Goal: Information Seeking & Learning: Learn about a topic

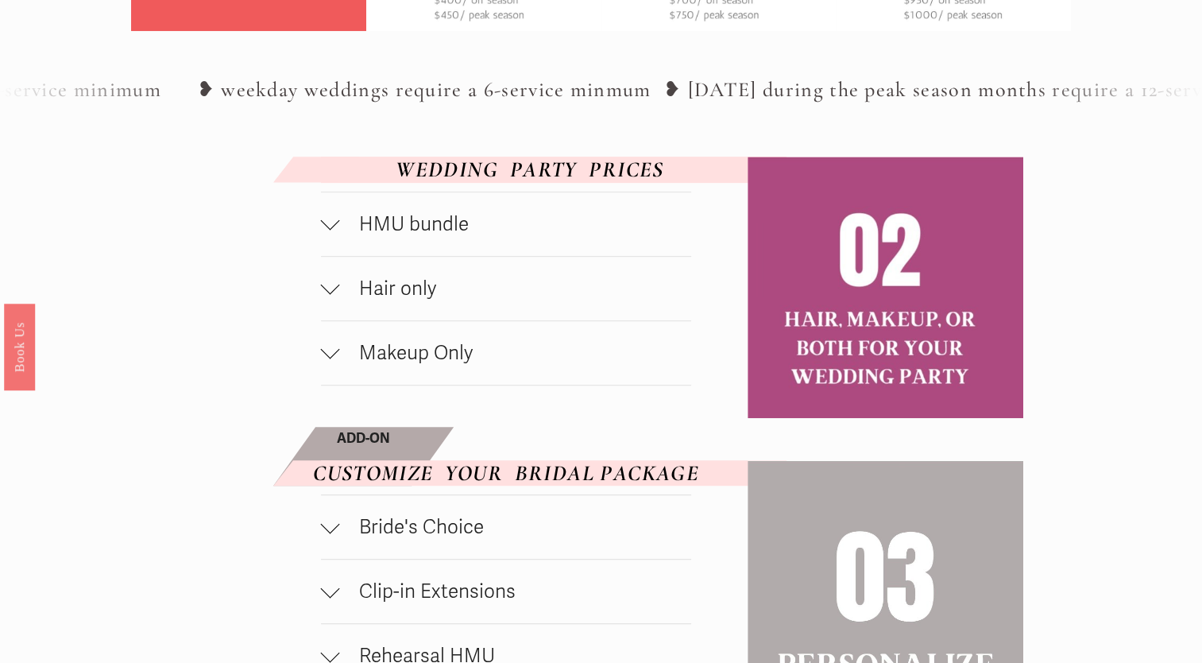
scroll to position [795, 0]
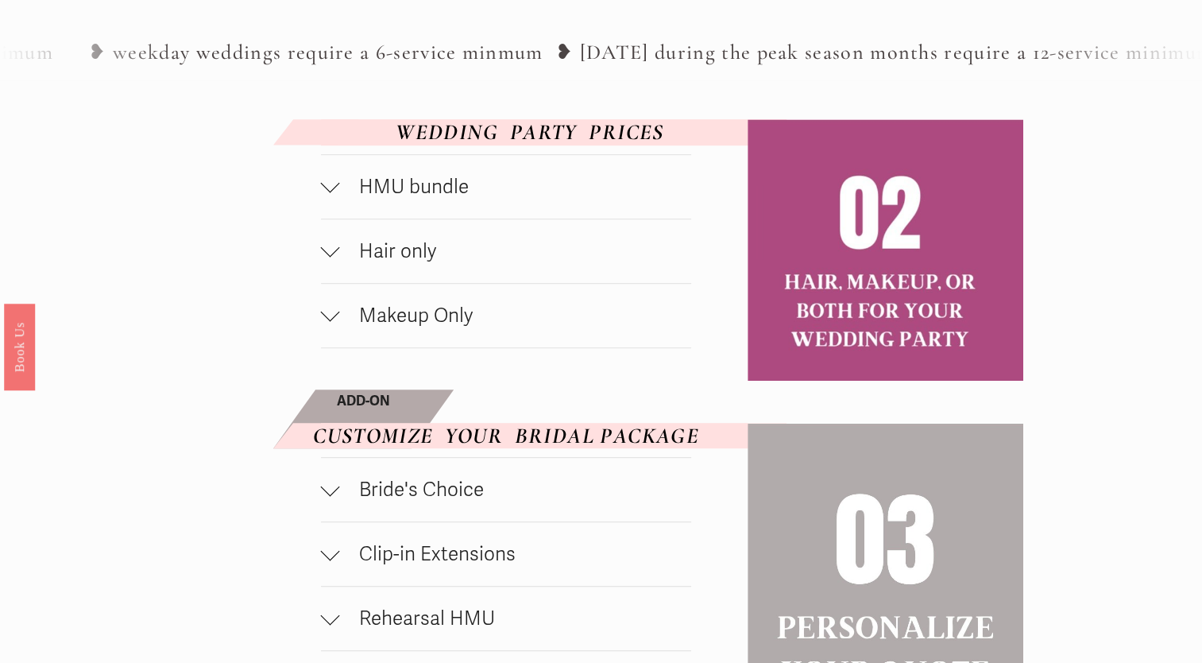
click at [347, 185] on span "HMU bundle" at bounding box center [516, 187] width 352 height 24
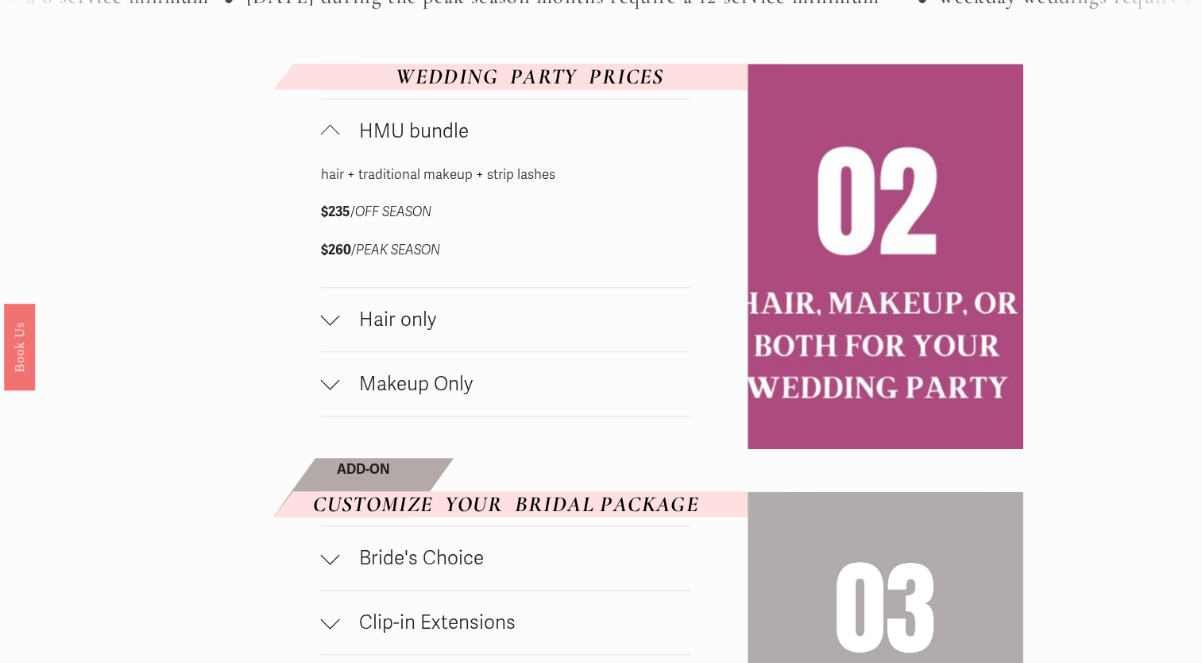
scroll to position [874, 0]
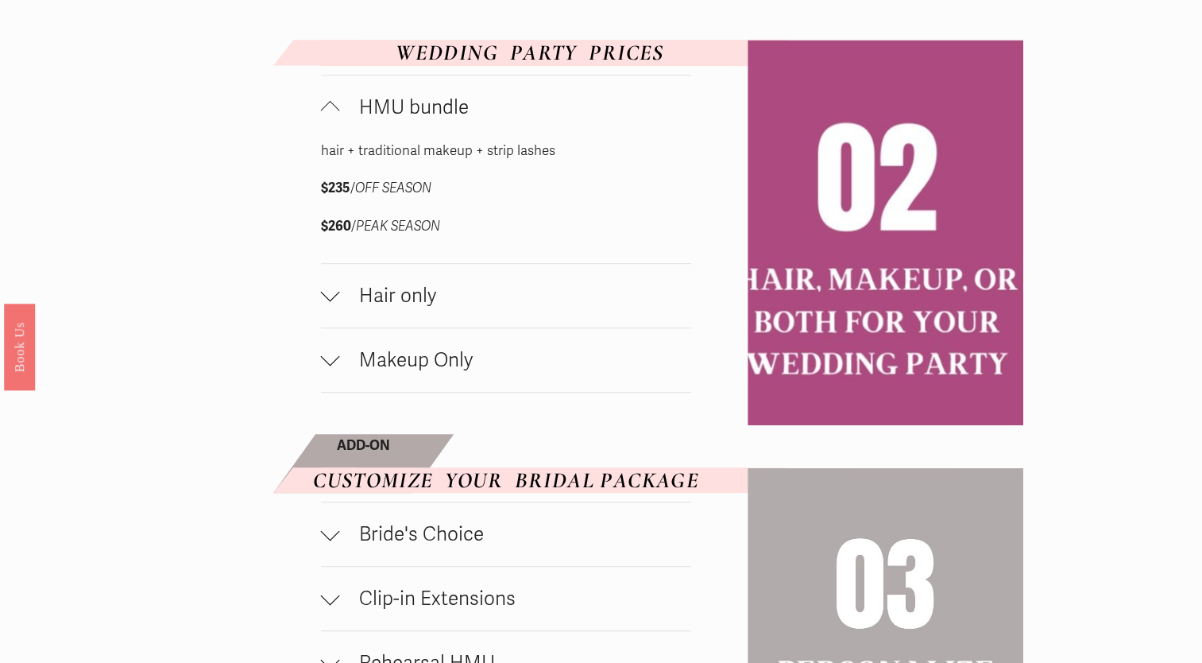
click at [523, 298] on span "Hair only" at bounding box center [516, 296] width 352 height 24
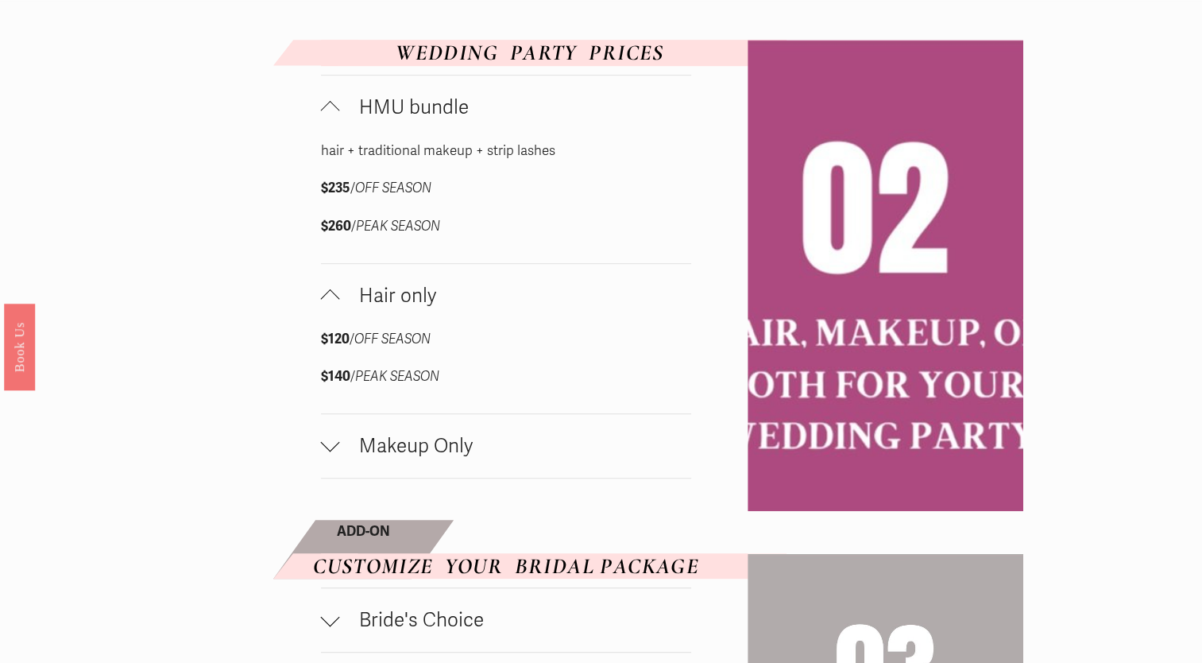
click at [483, 437] on button "Makeup Only" at bounding box center [506, 446] width 371 height 64
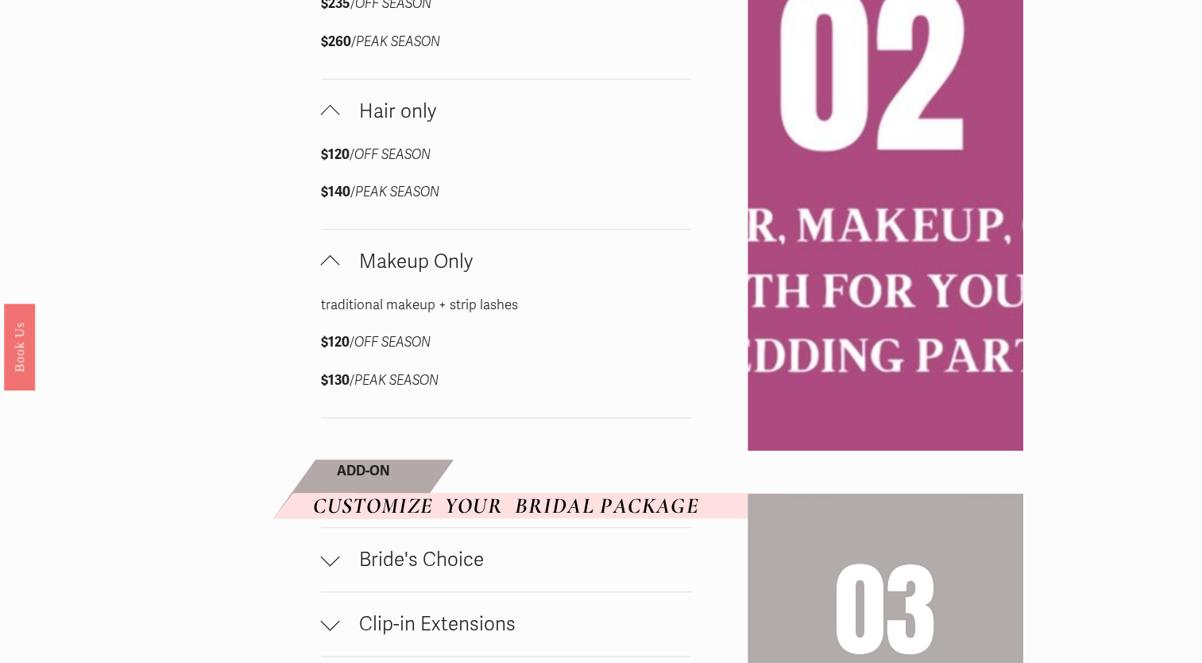
scroll to position [1351, 0]
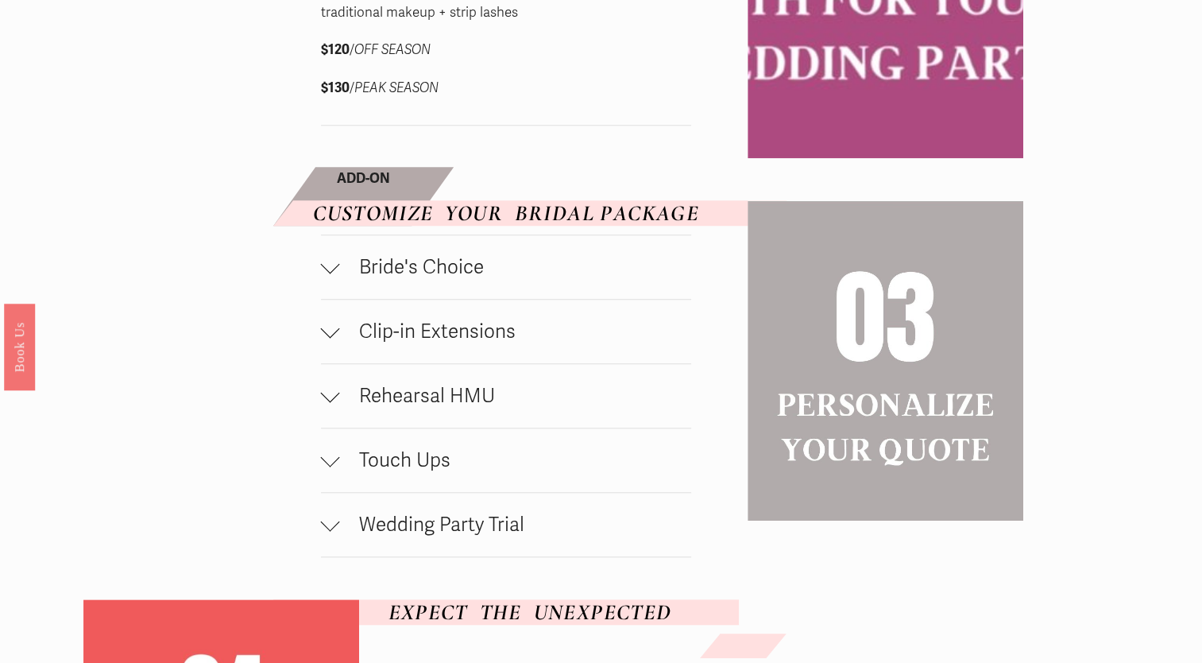
click at [473, 279] on span "Bride's Choice" at bounding box center [516, 267] width 352 height 24
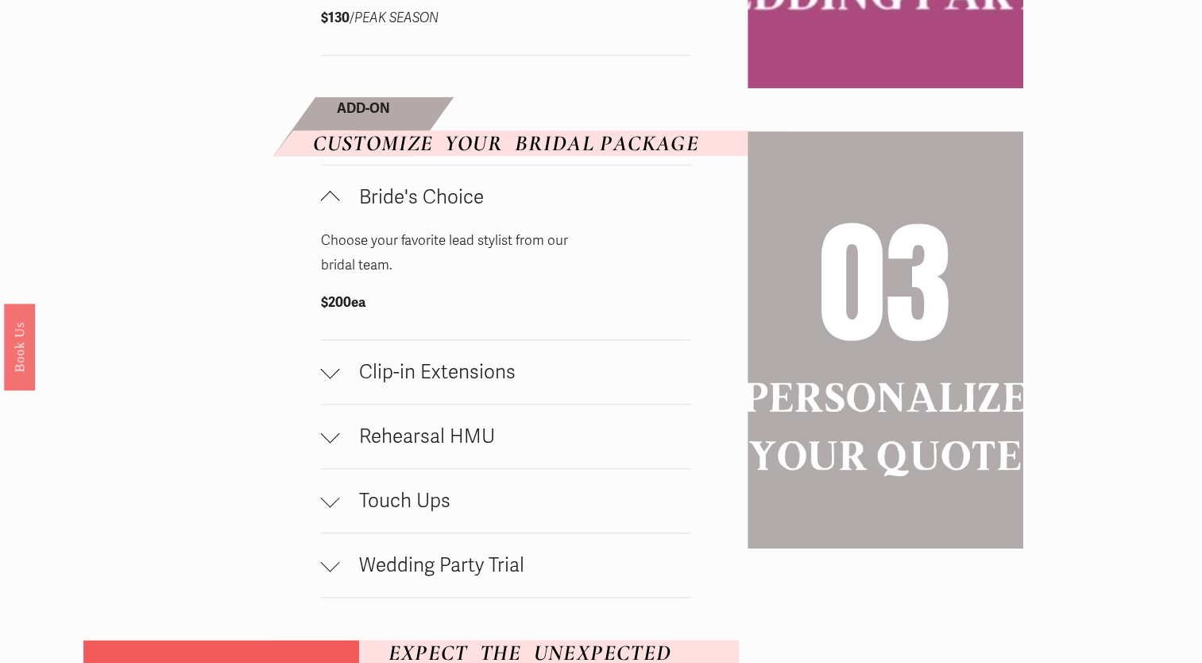
scroll to position [1430, 0]
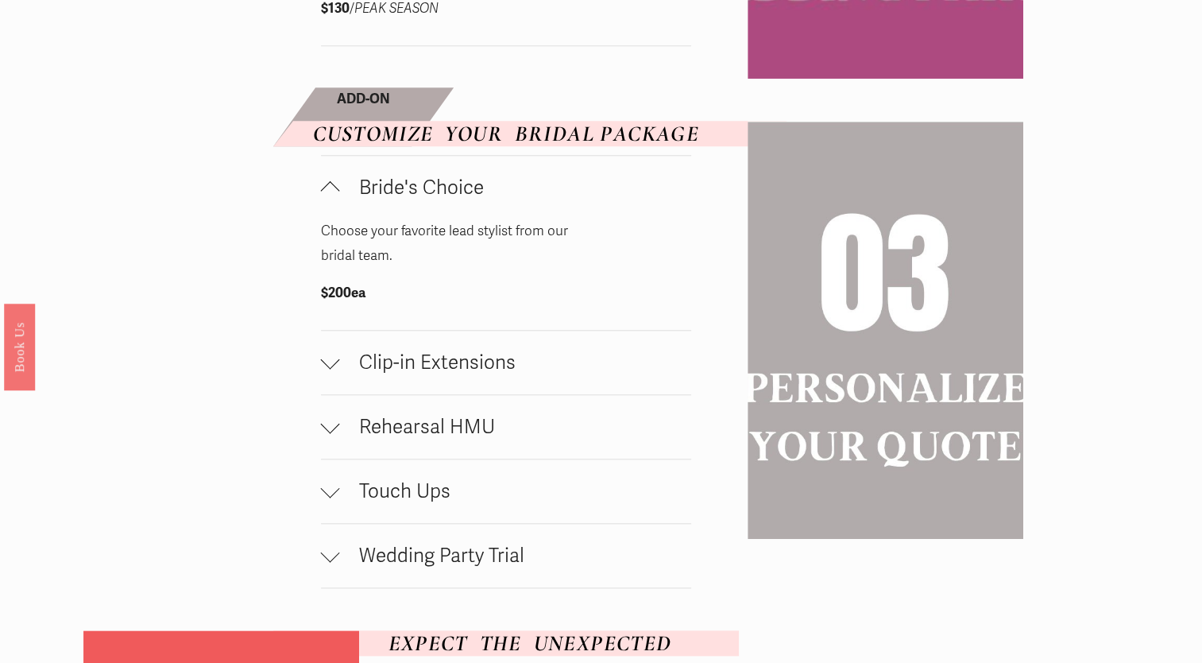
click at [468, 447] on button "Rehearsal HMU" at bounding box center [506, 427] width 371 height 64
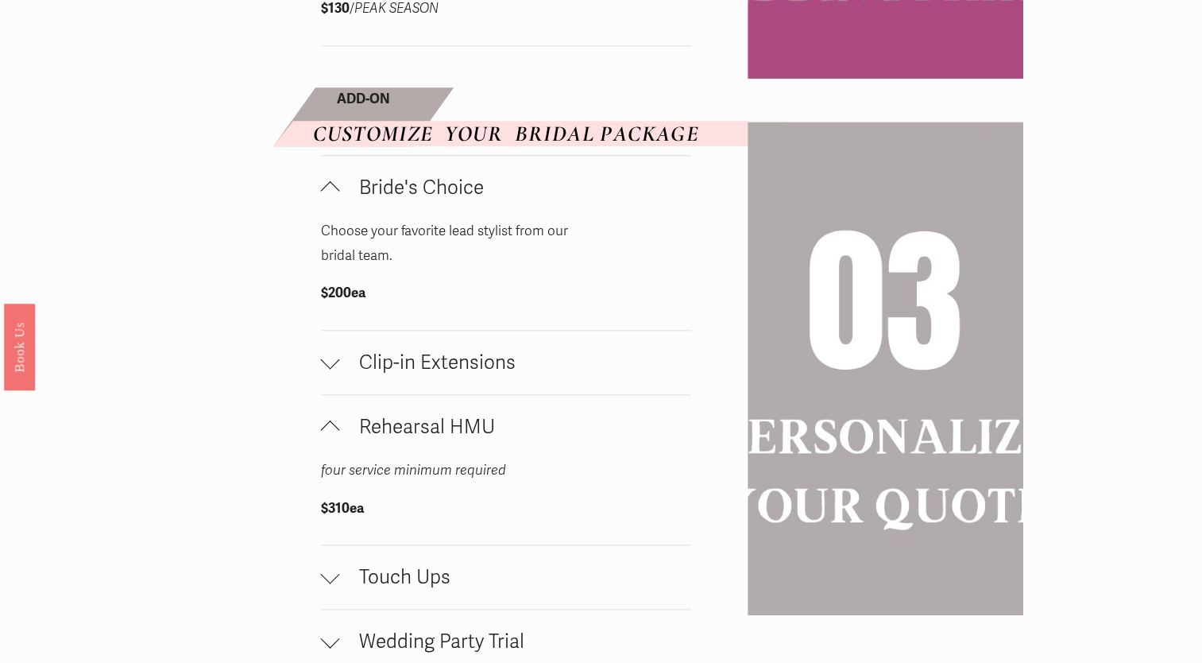
click at [412, 365] on span "Clip-in Extensions" at bounding box center [516, 362] width 352 height 24
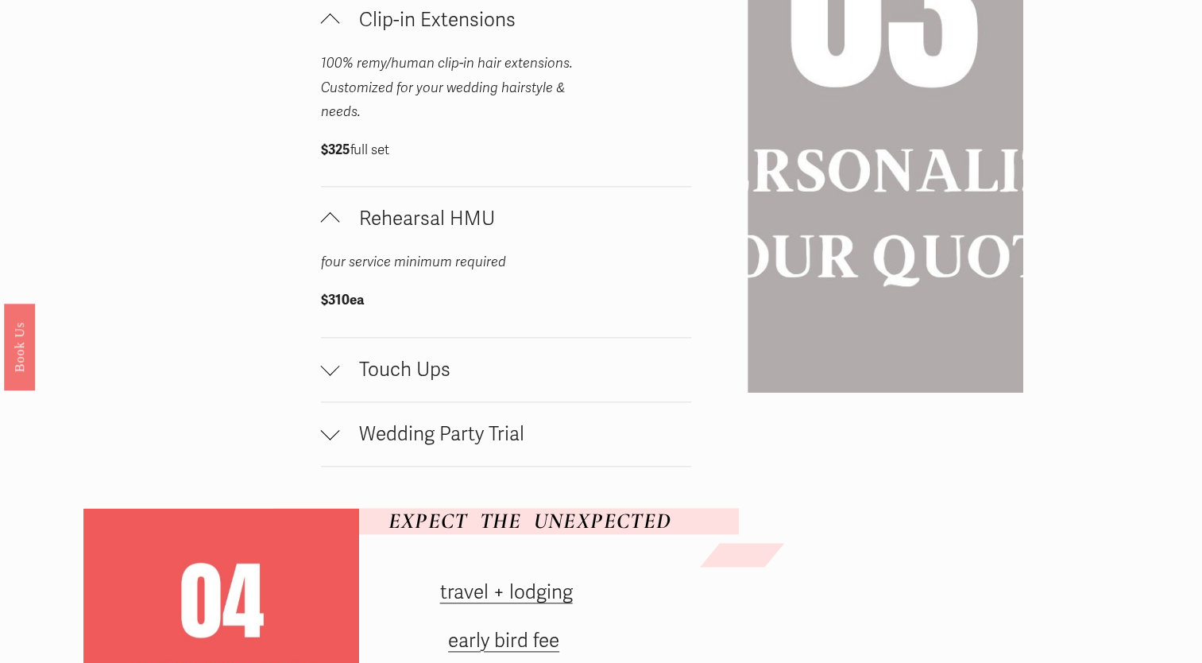
scroll to position [1907, 0]
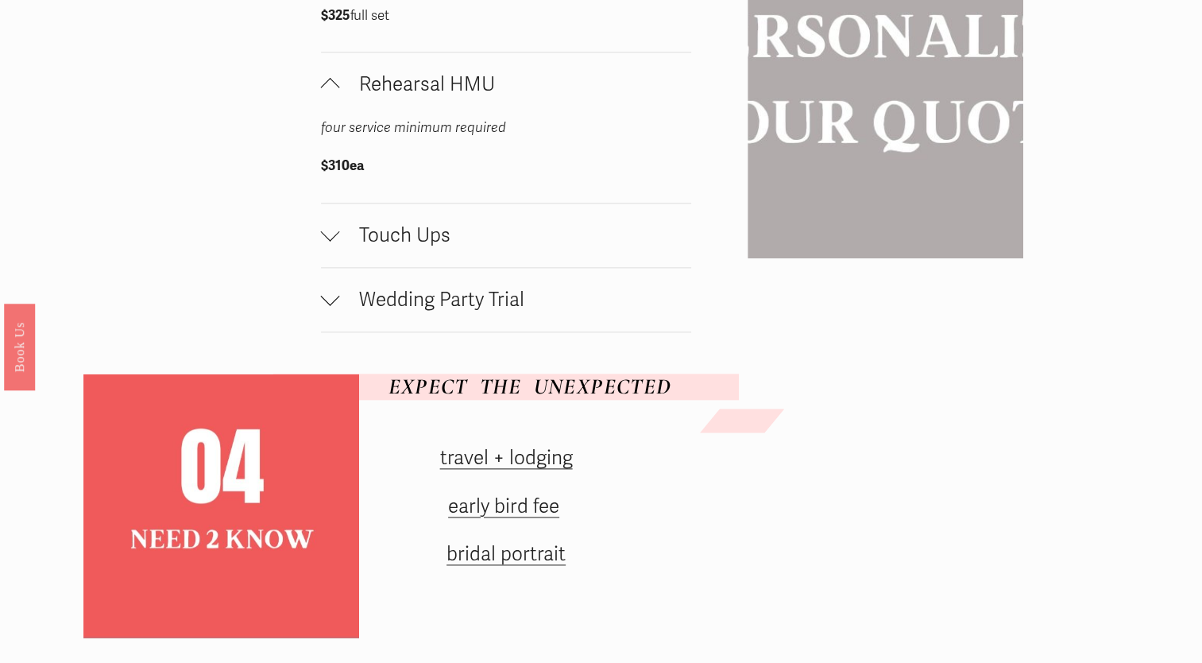
click at [493, 311] on span "Wedding Party Trial" at bounding box center [516, 300] width 352 height 24
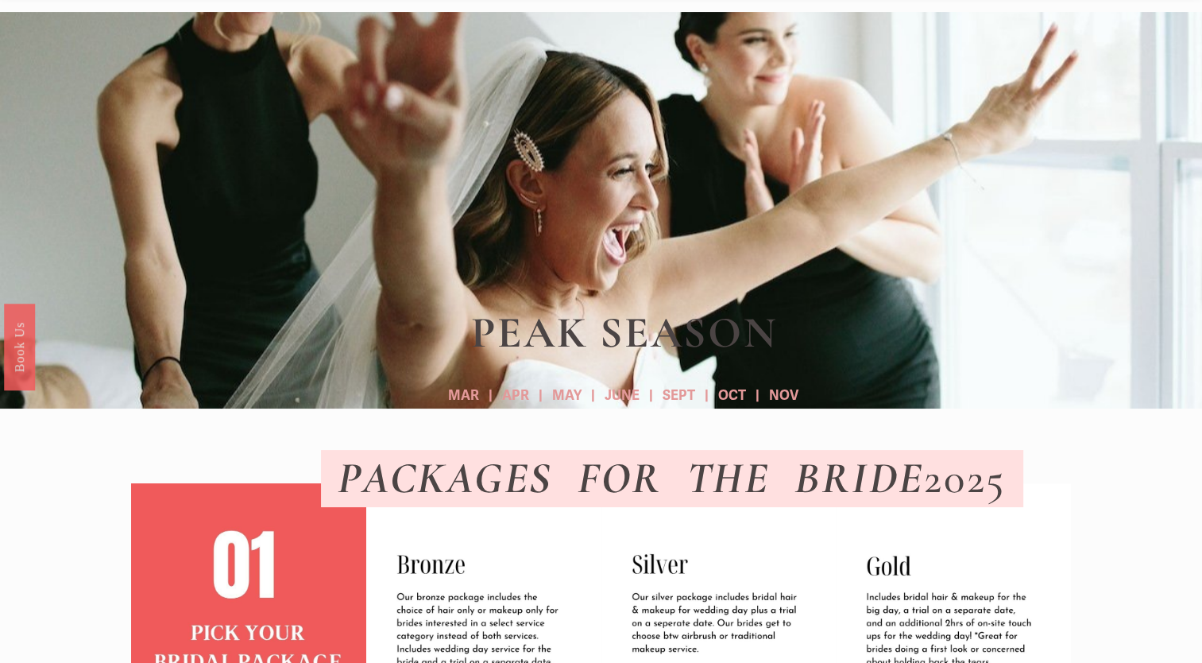
scroll to position [0, 0]
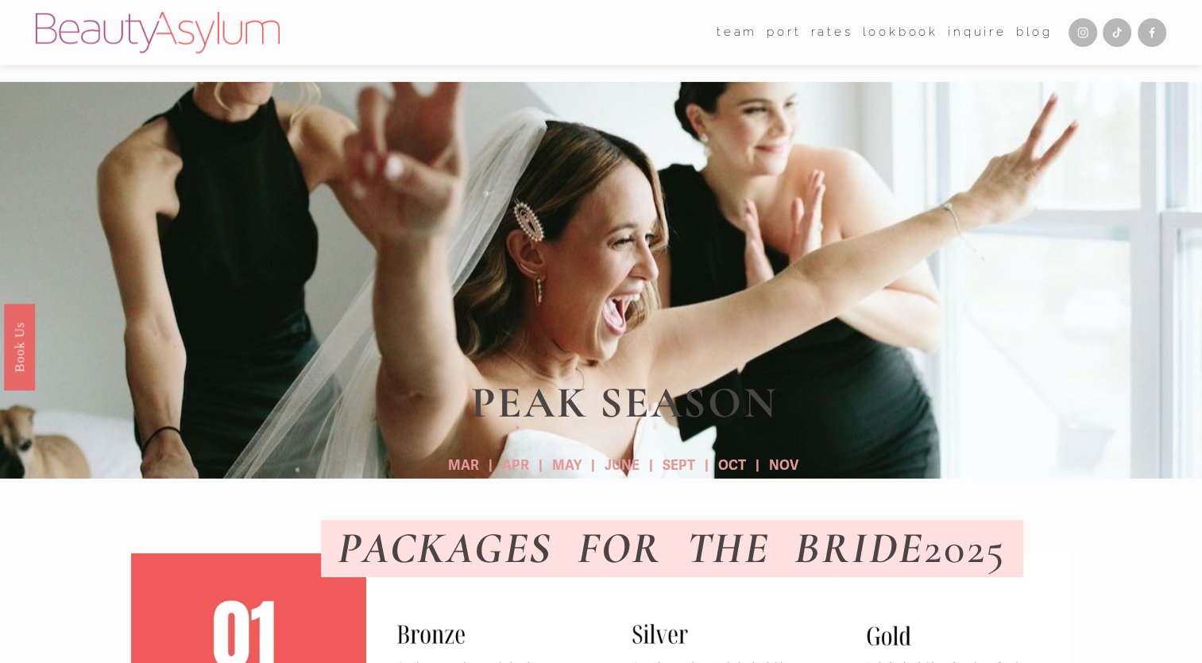
click at [830, 29] on link "Rates" at bounding box center [831, 33] width 42 height 24
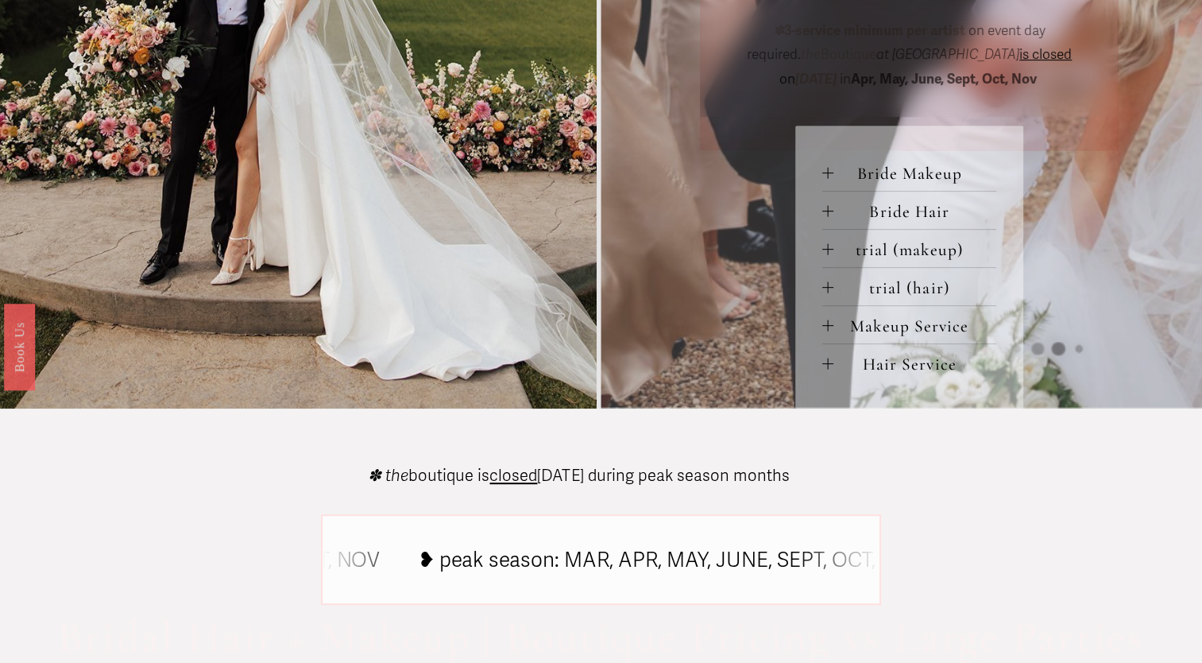
scroll to position [715, 0]
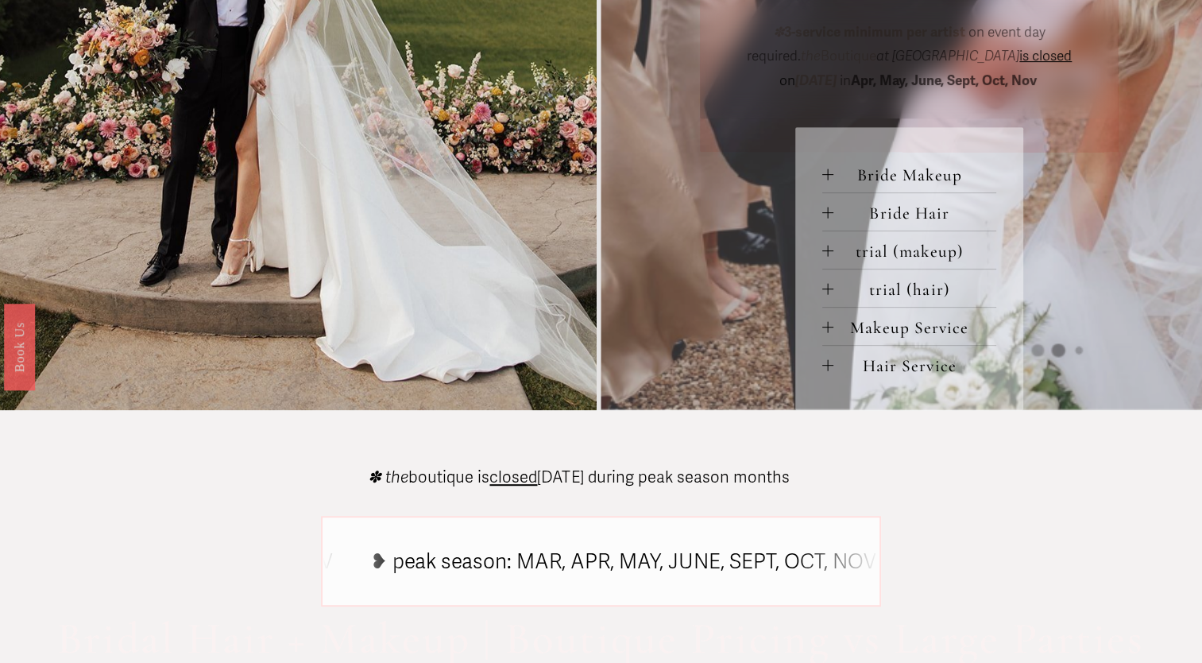
click at [948, 180] on span "Bride Makeup" at bounding box center [914, 174] width 163 height 21
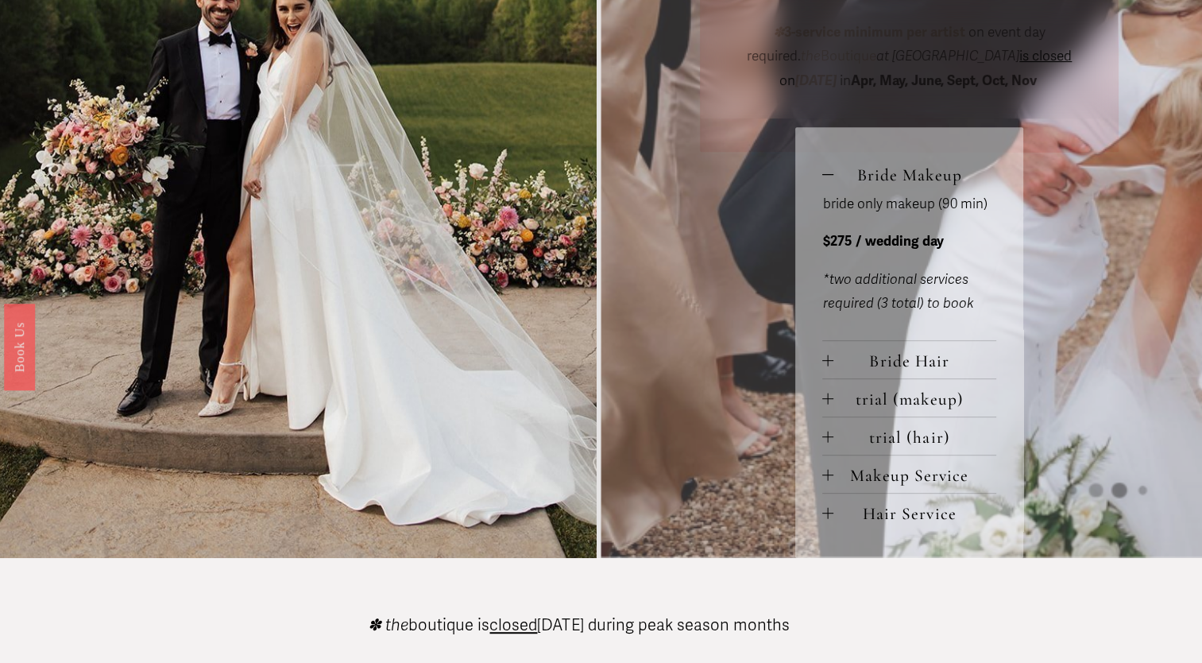
click at [928, 350] on button "Bride Hair" at bounding box center [909, 359] width 174 height 37
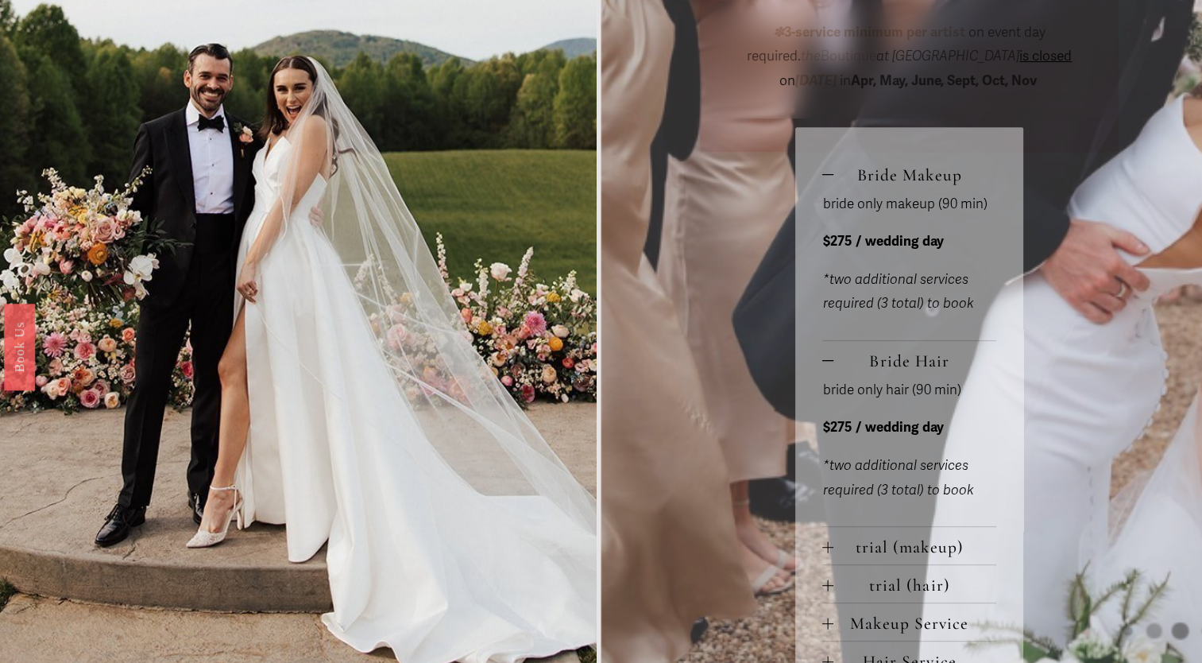
click at [897, 554] on span "trial (makeup)" at bounding box center [914, 546] width 163 height 21
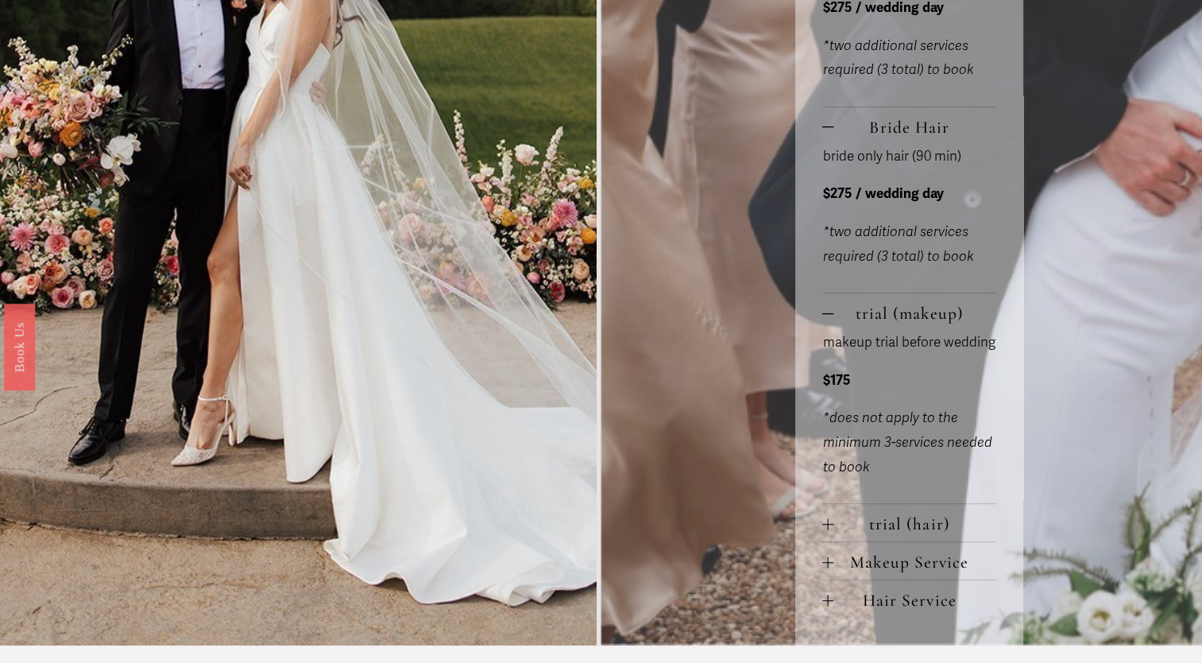
scroll to position [953, 0]
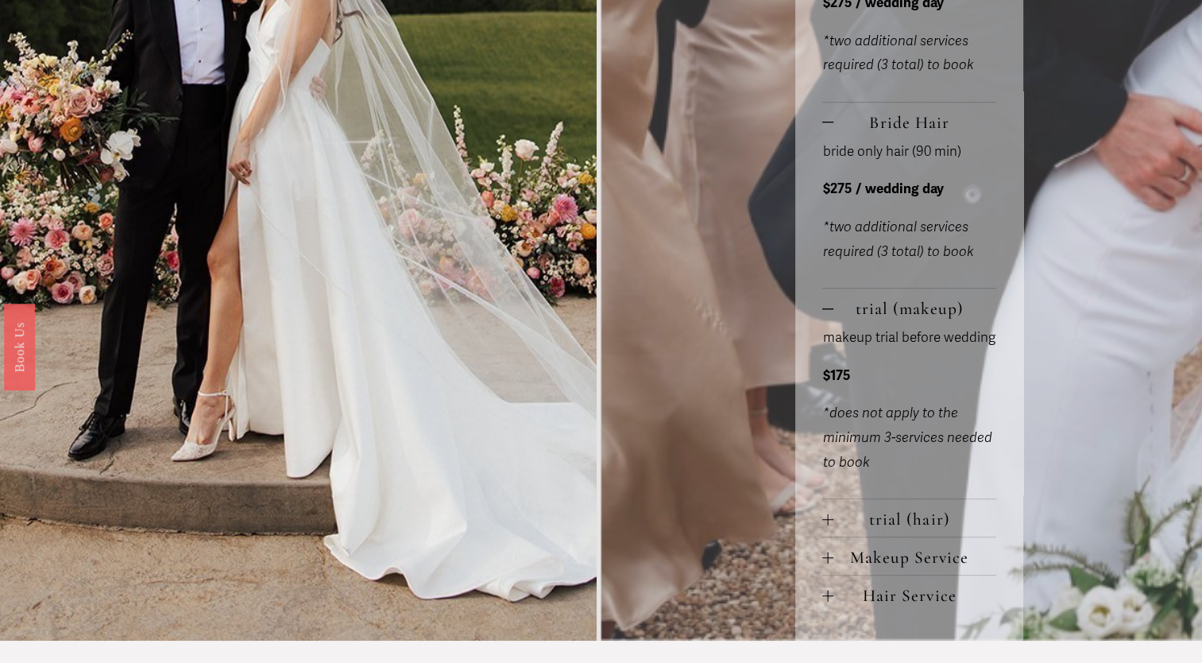
click at [934, 561] on span "Makeup Service" at bounding box center [914, 557] width 163 height 21
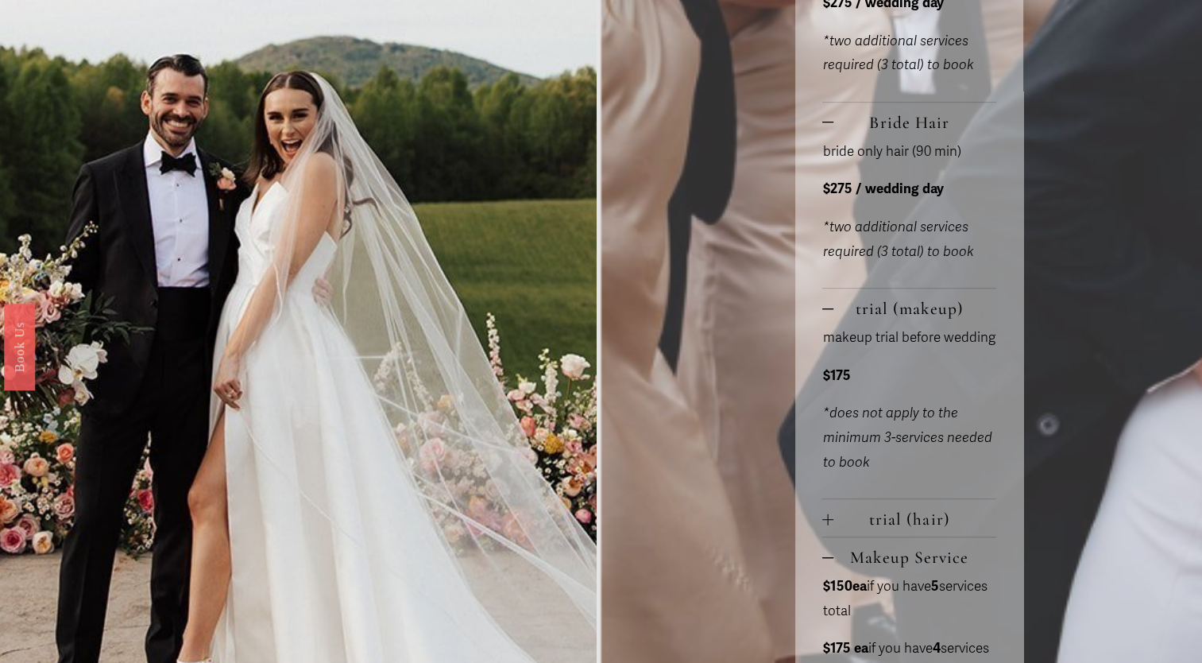
scroll to position [1112, 0]
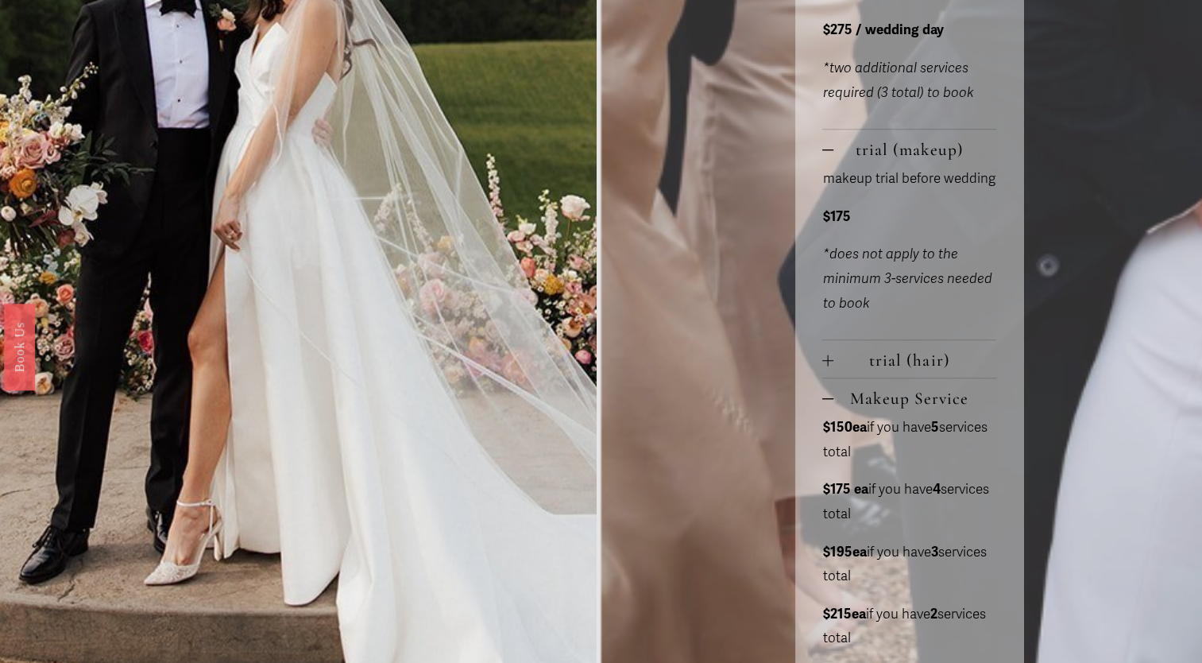
click at [830, 396] on div at bounding box center [827, 398] width 11 height 11
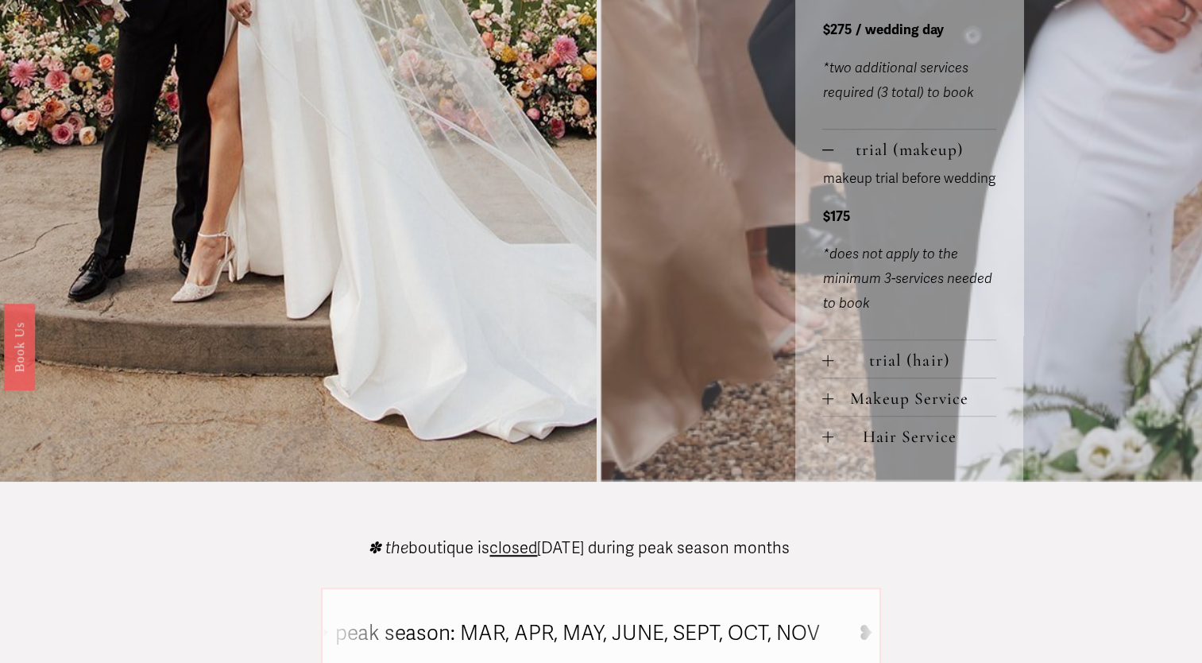
click at [904, 434] on span "Hair Service" at bounding box center [914, 436] width 163 height 21
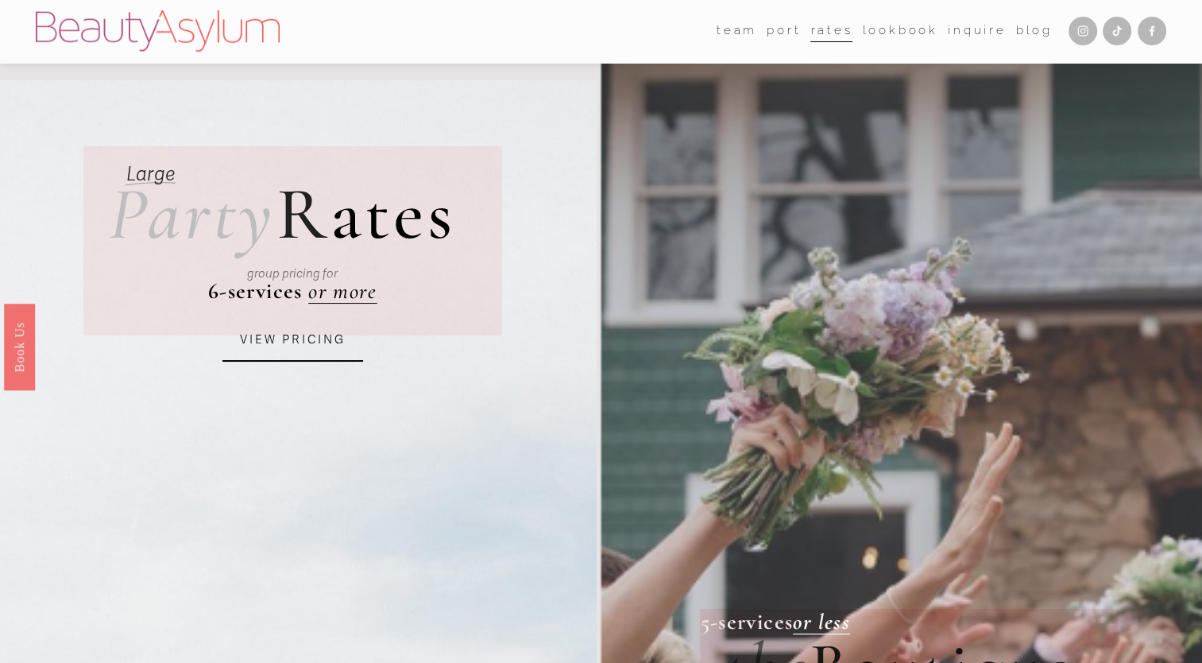
scroll to position [0, 0]
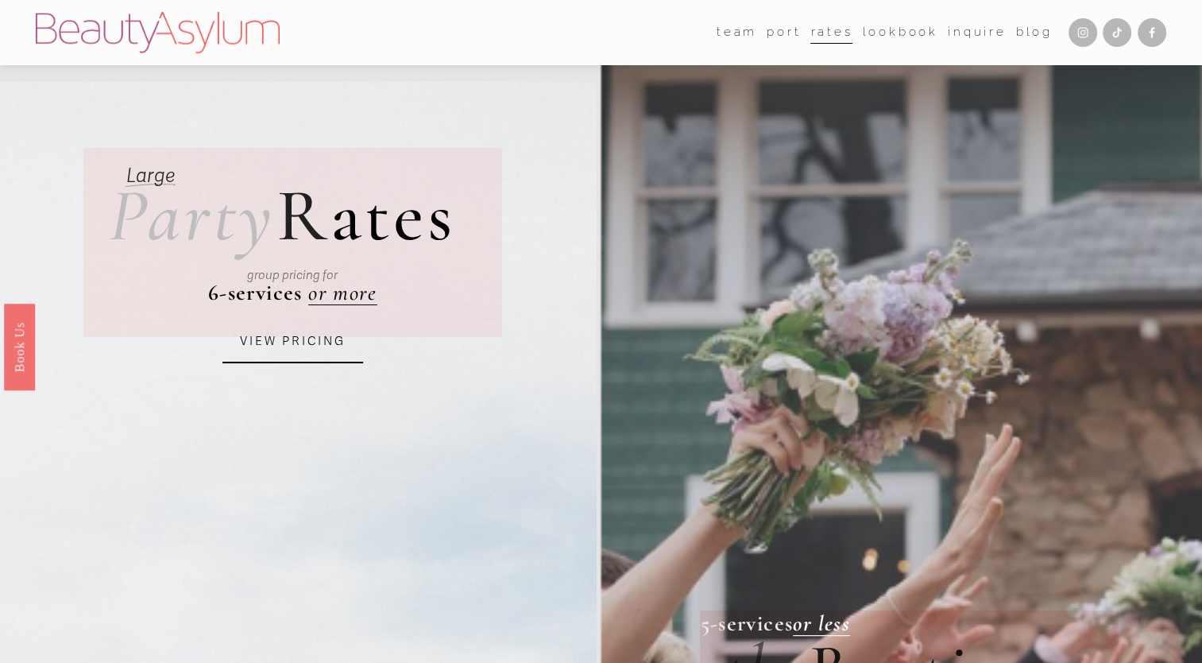
click at [819, 36] on link "Rates" at bounding box center [831, 33] width 42 height 24
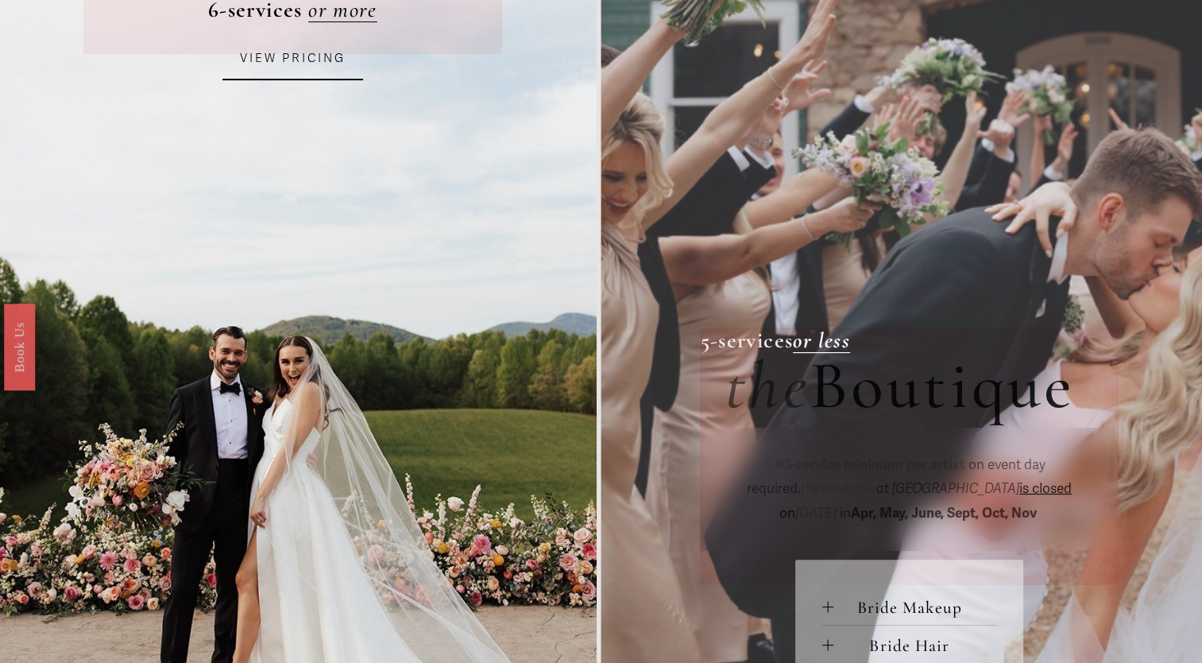
scroll to position [556, 0]
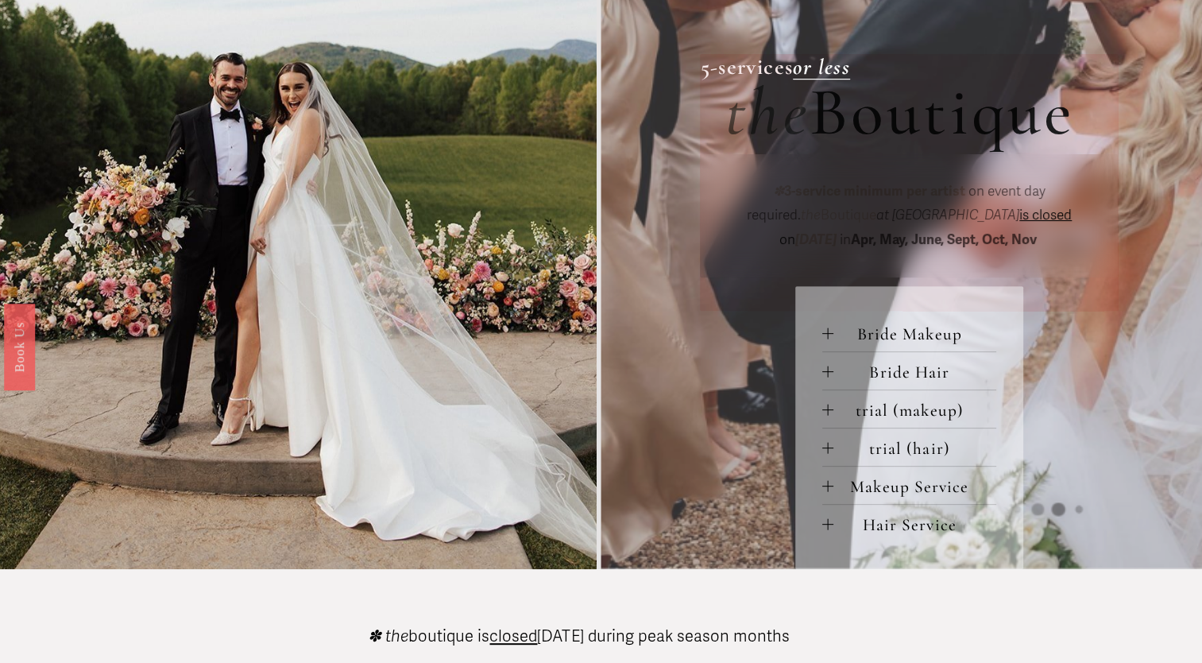
click at [864, 477] on button "Makeup Service" at bounding box center [909, 484] width 174 height 37
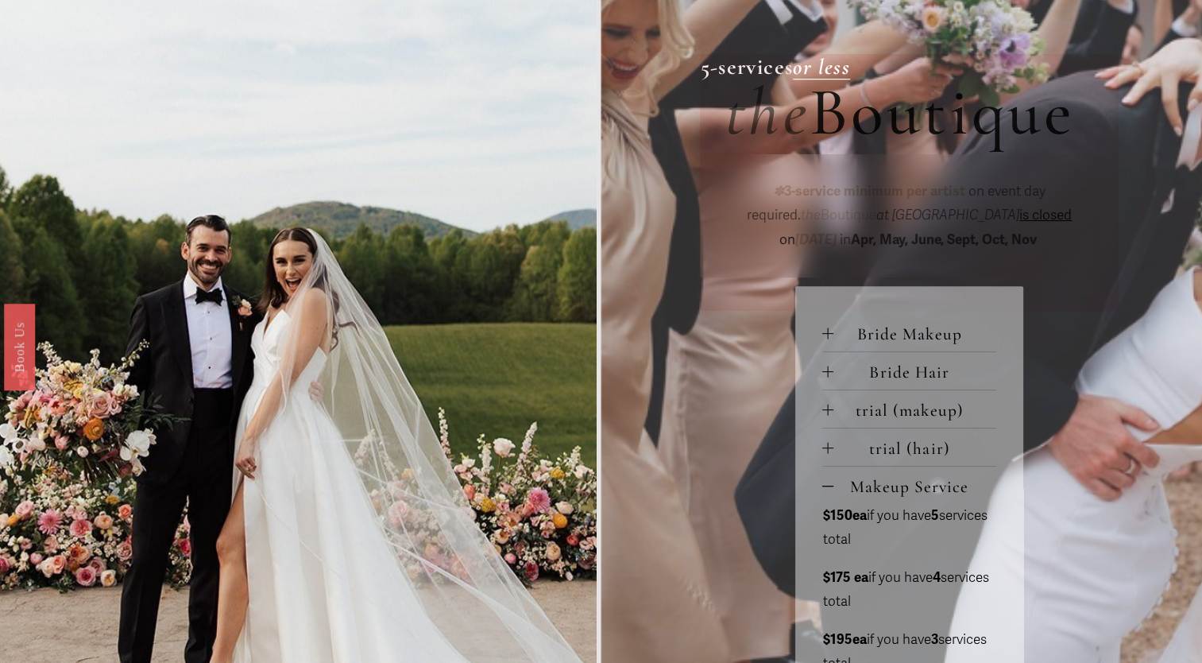
click at [864, 477] on button "Makeup Service" at bounding box center [909, 484] width 174 height 37
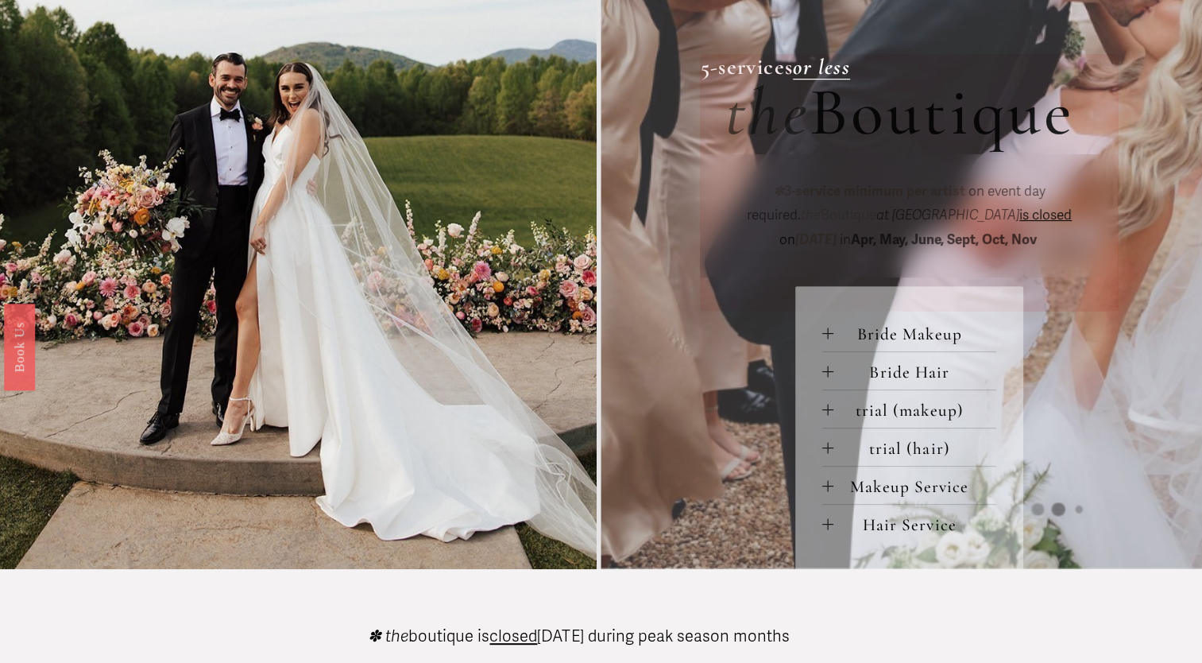
click at [866, 326] on button "Bride Makeup" at bounding box center [909, 332] width 174 height 37
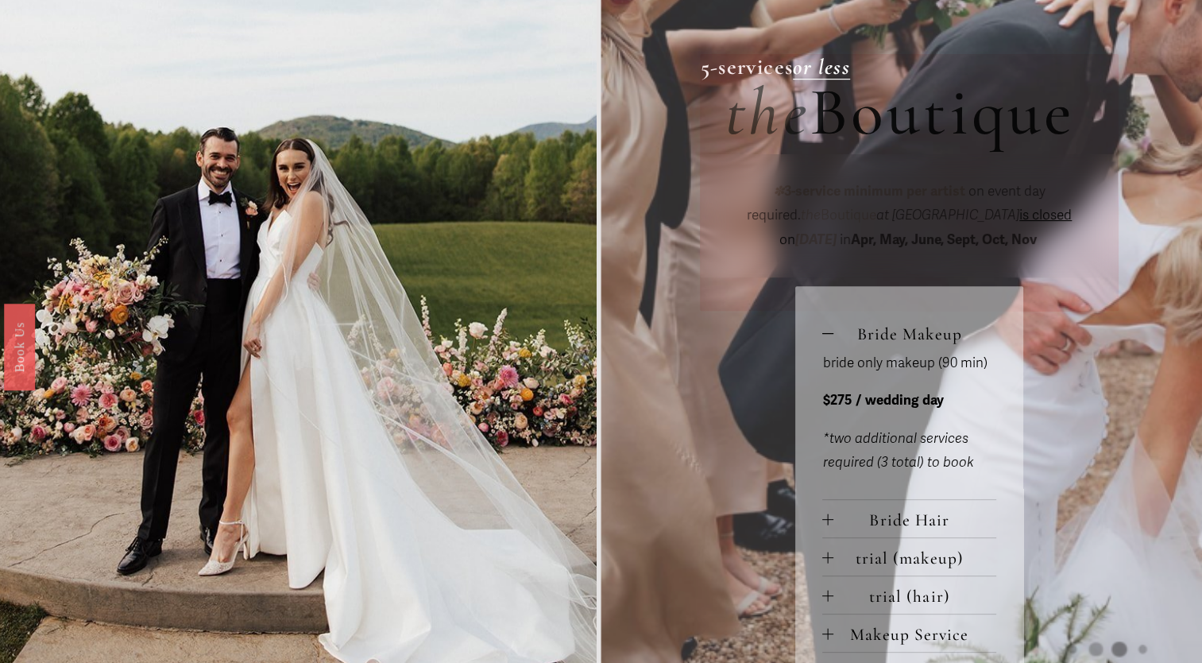
click at [866, 326] on button "Bride Makeup" at bounding box center [909, 332] width 174 height 37
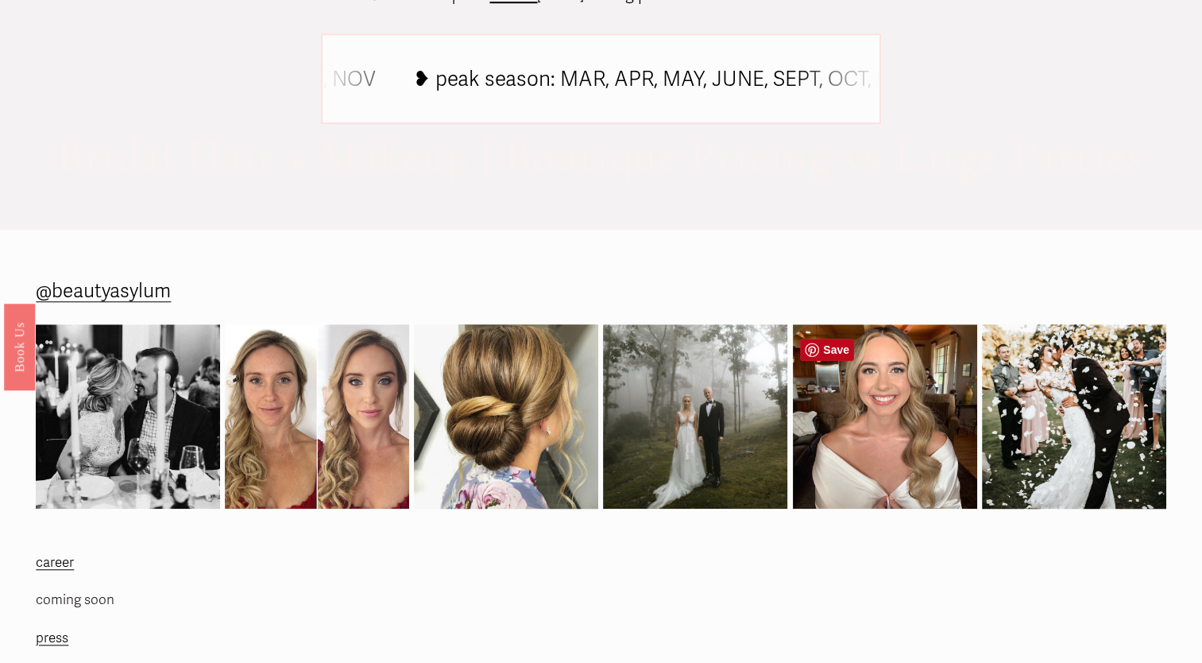
scroll to position [1351, 0]
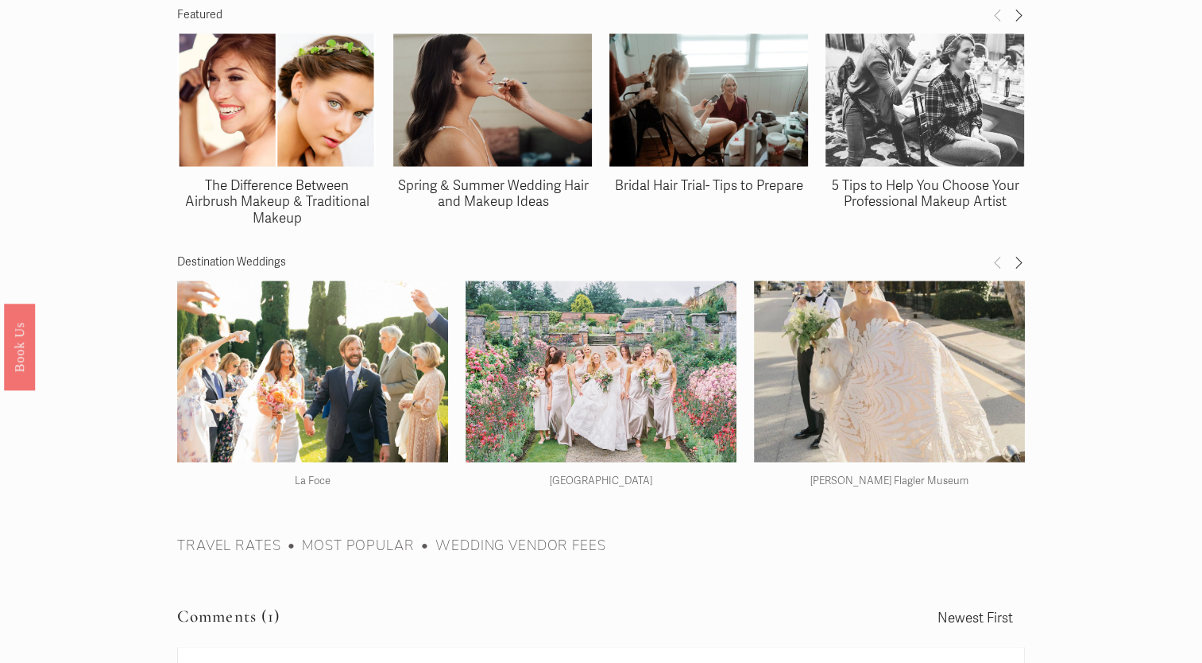
scroll to position [2543, 0]
